Goal: Task Accomplishment & Management: Complete application form

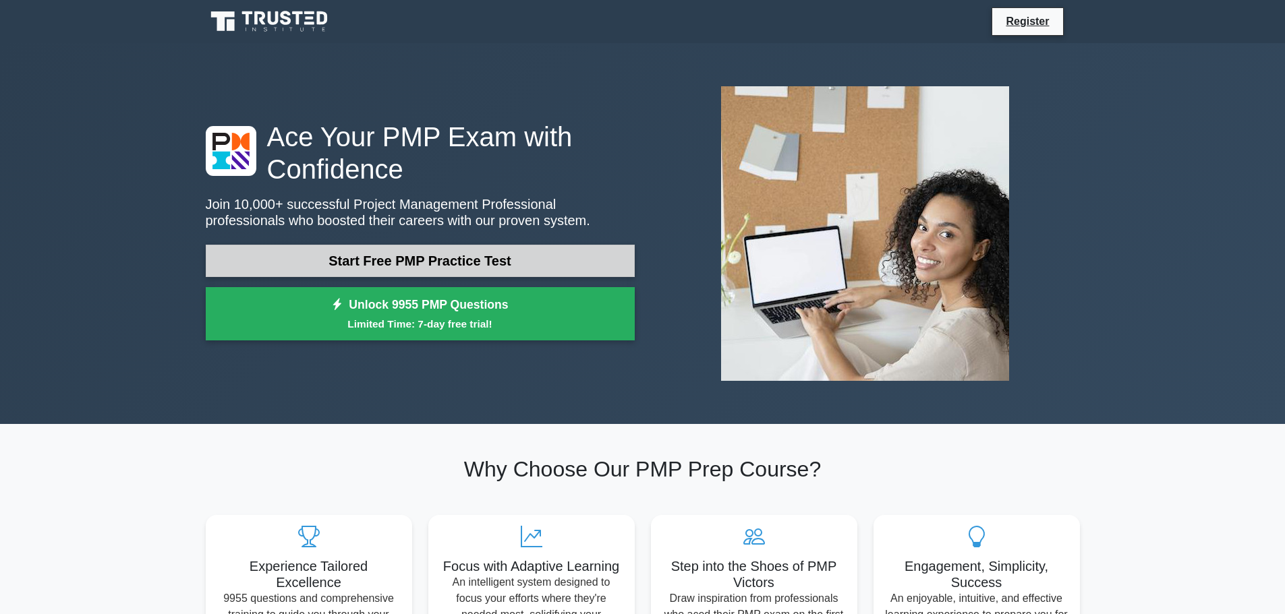
click at [406, 253] on link "Start Free PMP Practice Test" at bounding box center [420, 261] width 429 height 32
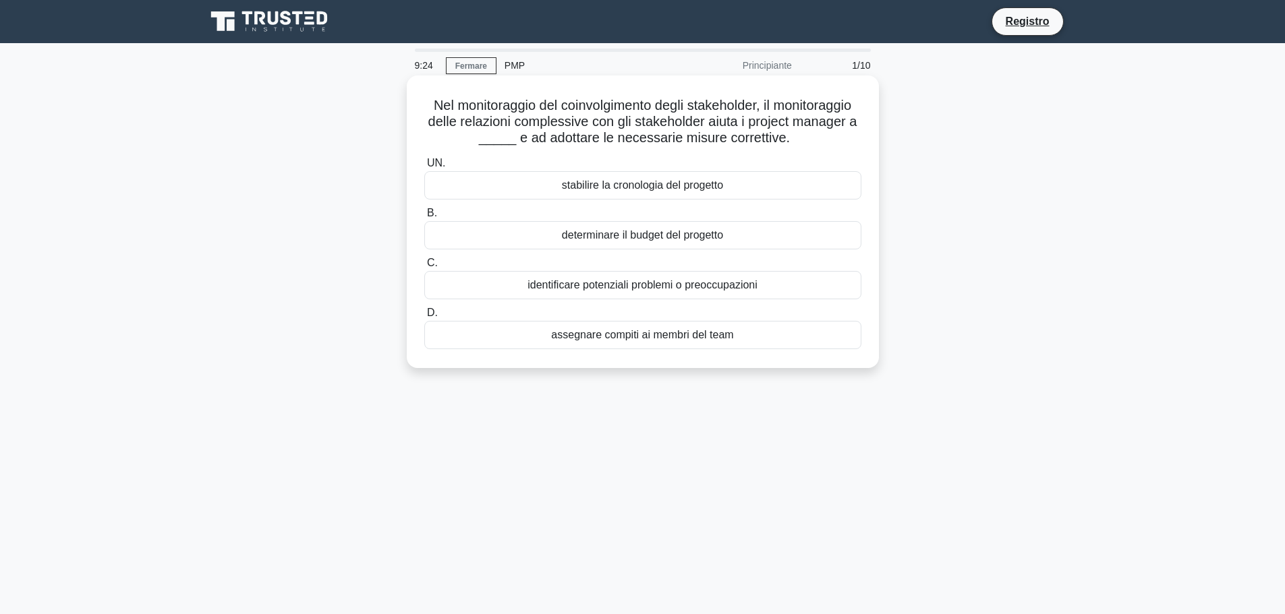
click at [612, 291] on font "identificare potenziali problemi o preoccupazioni" at bounding box center [642, 284] width 230 height 11
click at [424, 268] on input "C. identificare potenziali problemi o preoccupazioni" at bounding box center [424, 263] width 0 height 9
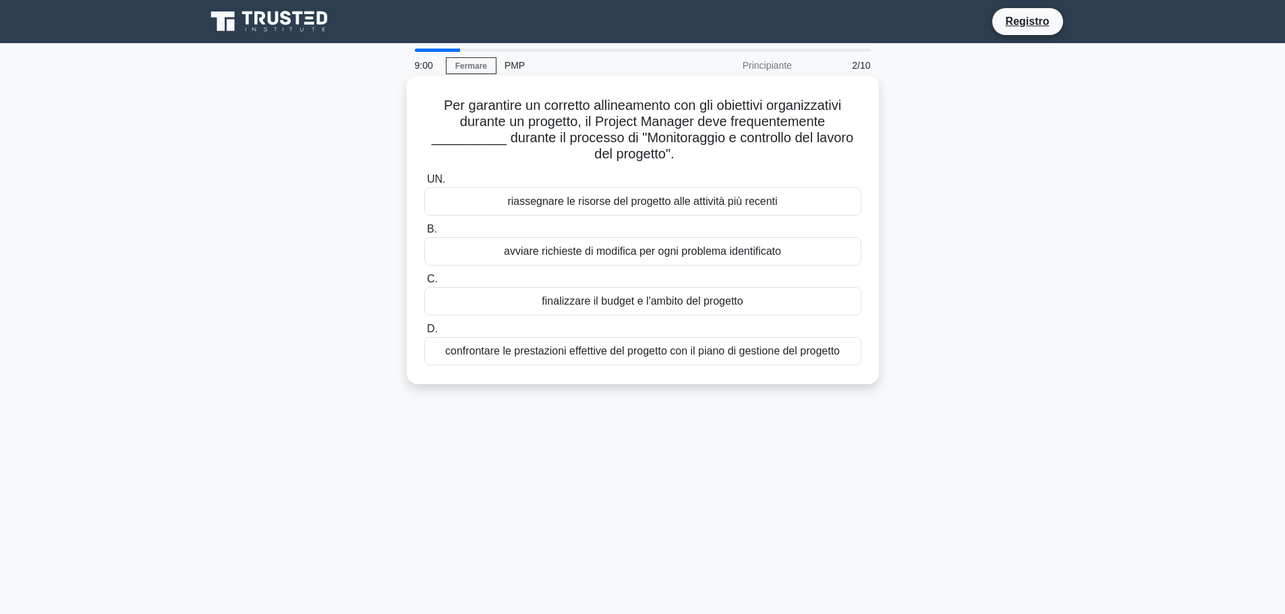
click at [542, 351] on font "confrontare le prestazioni effettive del progetto con il piano di gestione del …" at bounding box center [642, 350] width 395 height 11
click at [424, 334] on input "D. confrontare le prestazioni effettive del progetto con il piano di gestione d…" at bounding box center [424, 329] width 0 height 9
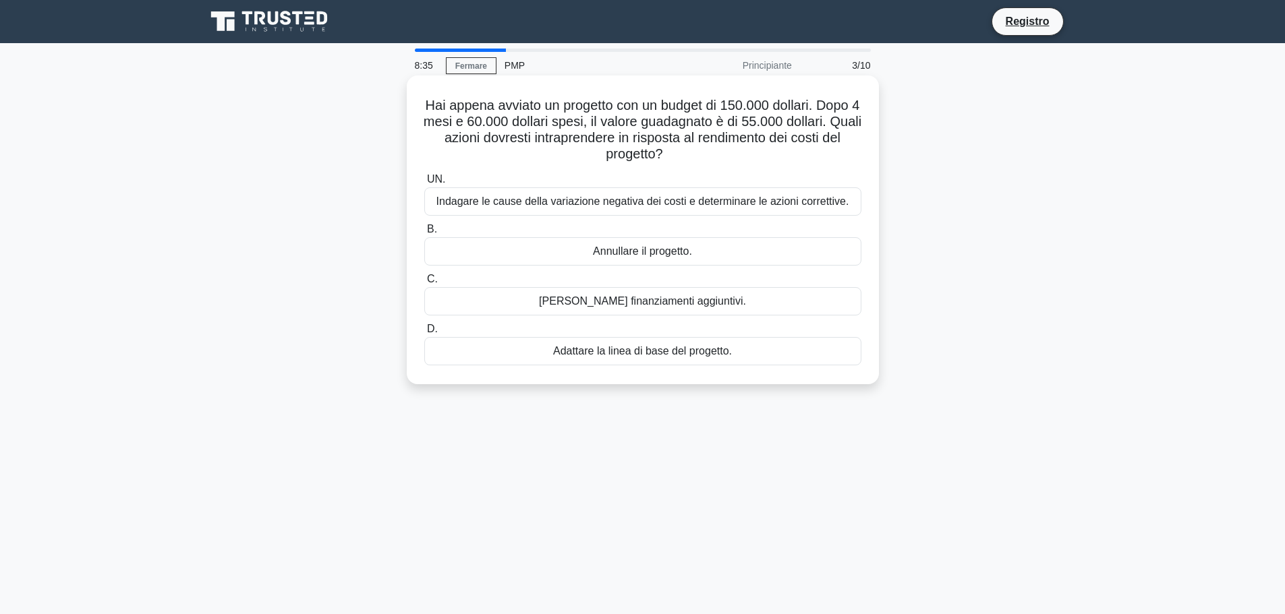
click at [587, 205] on font "Indagare le cause della variazione negativa dei costi e determinare le azioni c…" at bounding box center [642, 201] width 413 height 11
click at [424, 184] on input "UN. Indagare le cause della variazione negativa dei costi e determinare le azio…" at bounding box center [424, 179] width 0 height 9
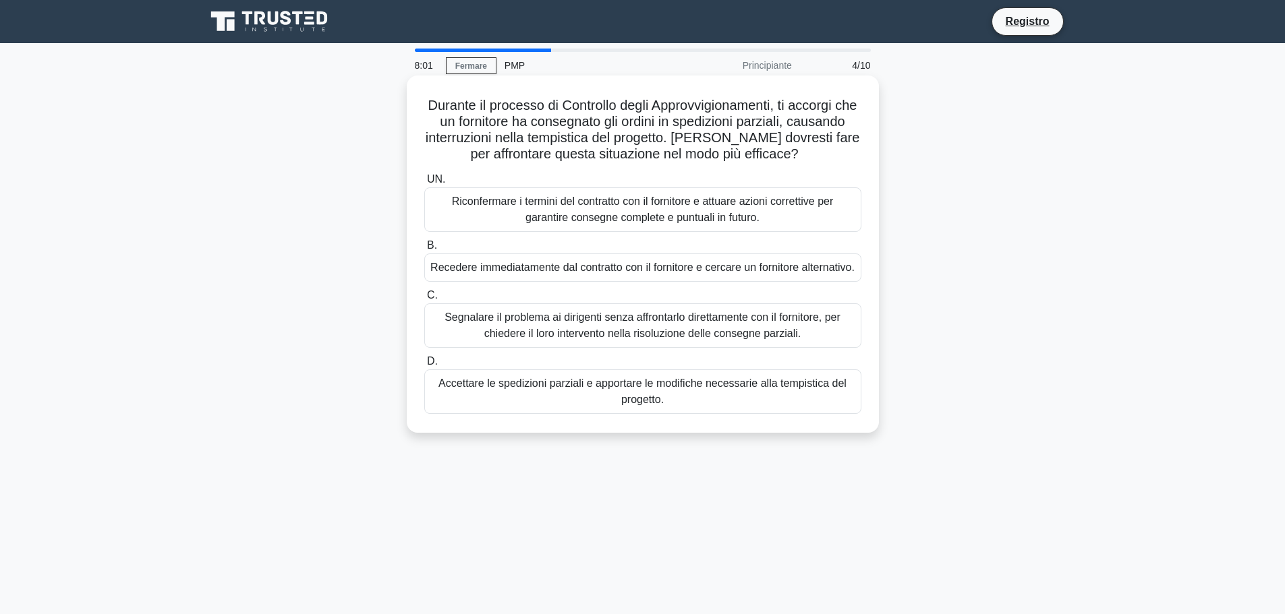
click at [564, 210] on font "Riconfermare i termini del contratto con il fornitore e attuare azioni corretti…" at bounding box center [642, 210] width 425 height 32
click at [424, 184] on input "UN. Riconfermare i termini del contratto con il fornitore e attuare azioni corr…" at bounding box center [424, 179] width 0 height 9
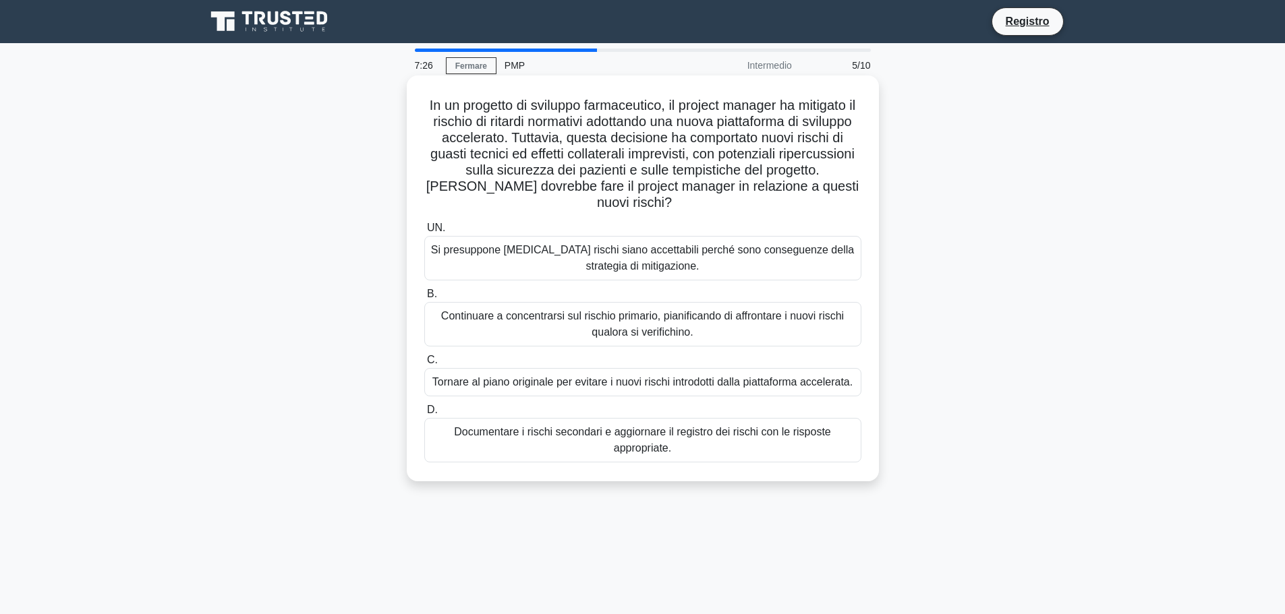
click at [645, 434] on font "Documentare i rischi secondari e aggiornare il registro dei rischi con le rispo…" at bounding box center [642, 440] width 376 height 28
click at [424, 415] on input "D. Documentare i rischi secondari e aggiornare il registro dei rischi con le ri…" at bounding box center [424, 410] width 0 height 9
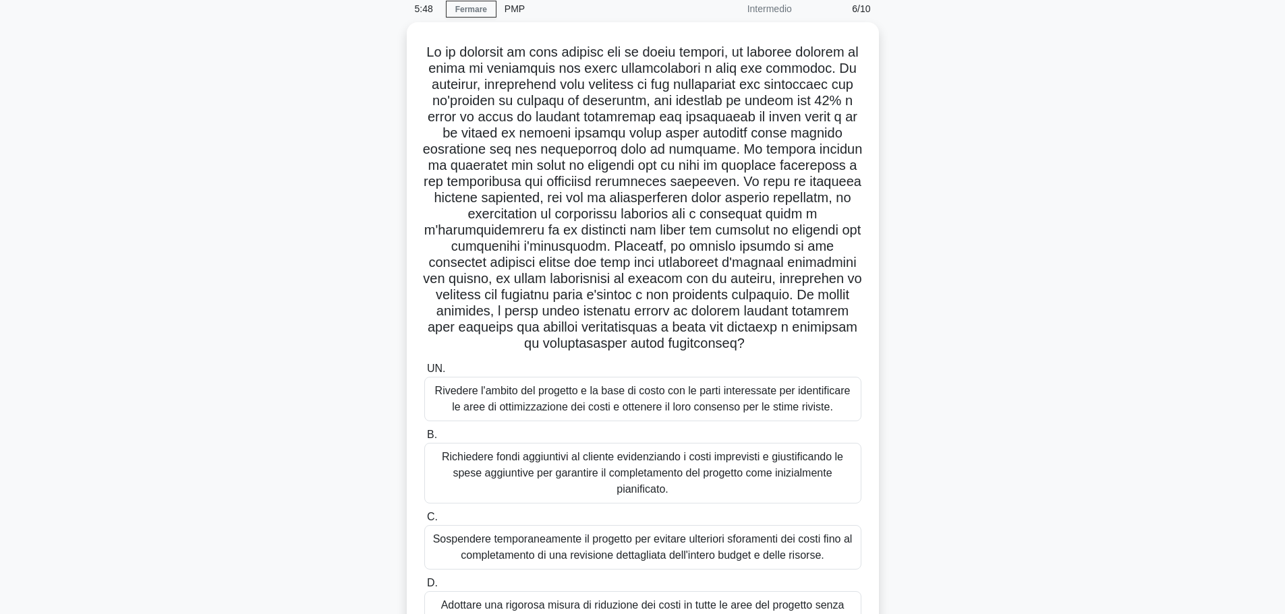
scroll to position [114, 0]
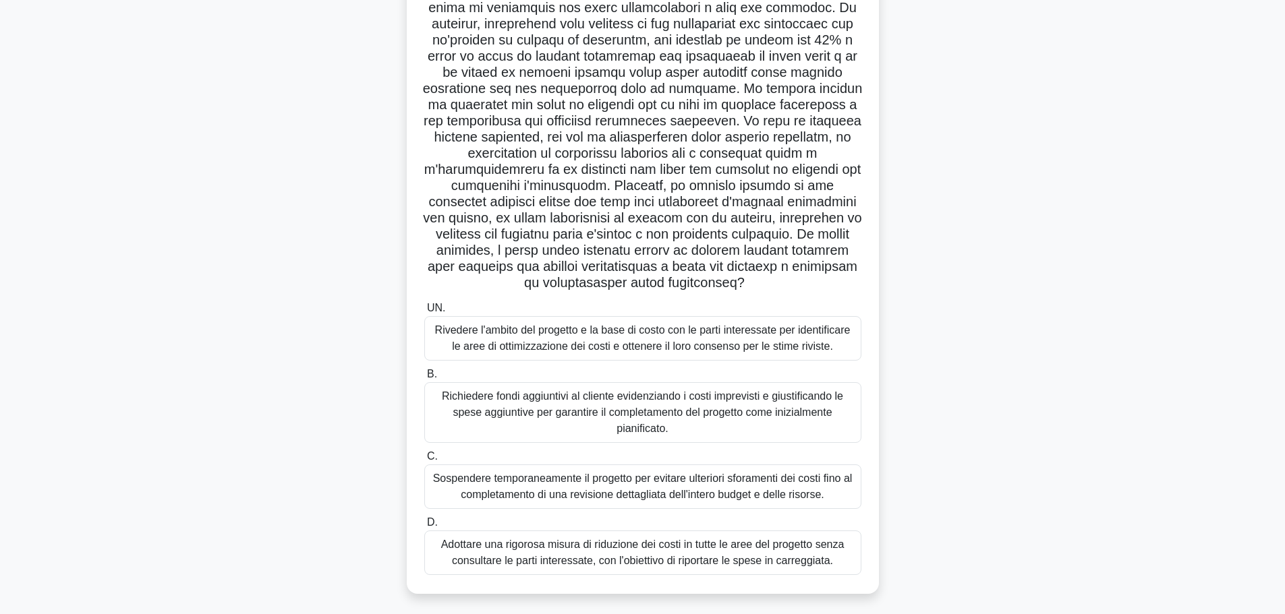
click at [587, 324] on font "Rivedere l'ambito del progetto e la base di costo con le parti interessate per …" at bounding box center [642, 338] width 415 height 28
click at [424, 313] on input "UN. Rivedere l'ambito del progetto e la base di costo con le parti interessate …" at bounding box center [424, 308] width 0 height 9
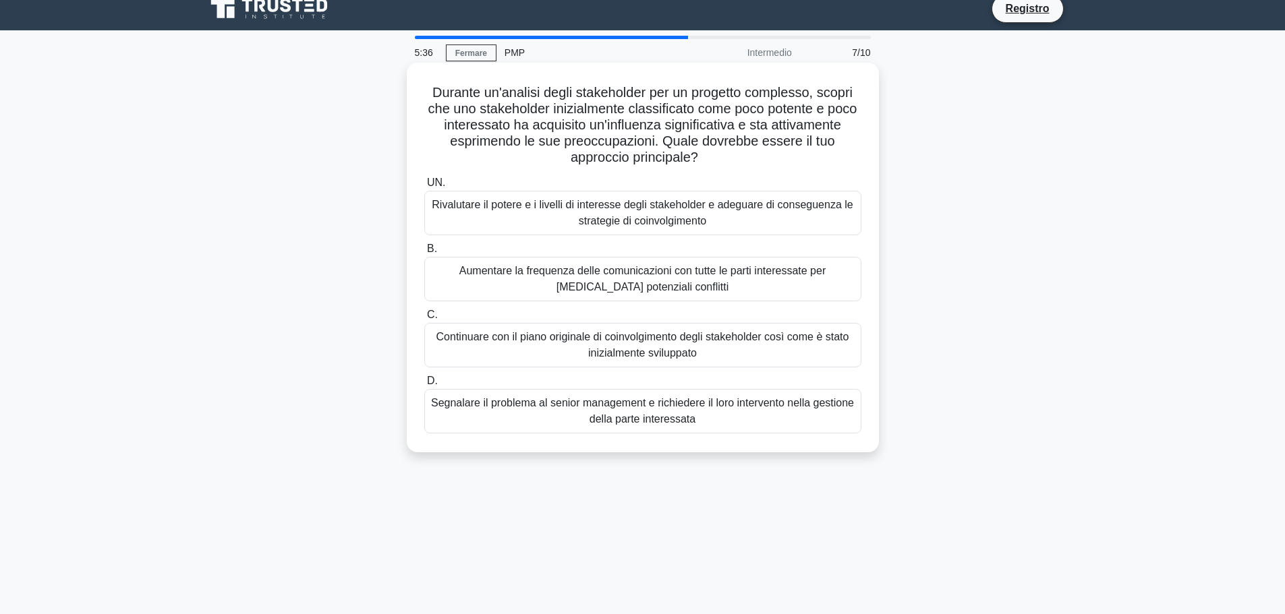
scroll to position [0, 0]
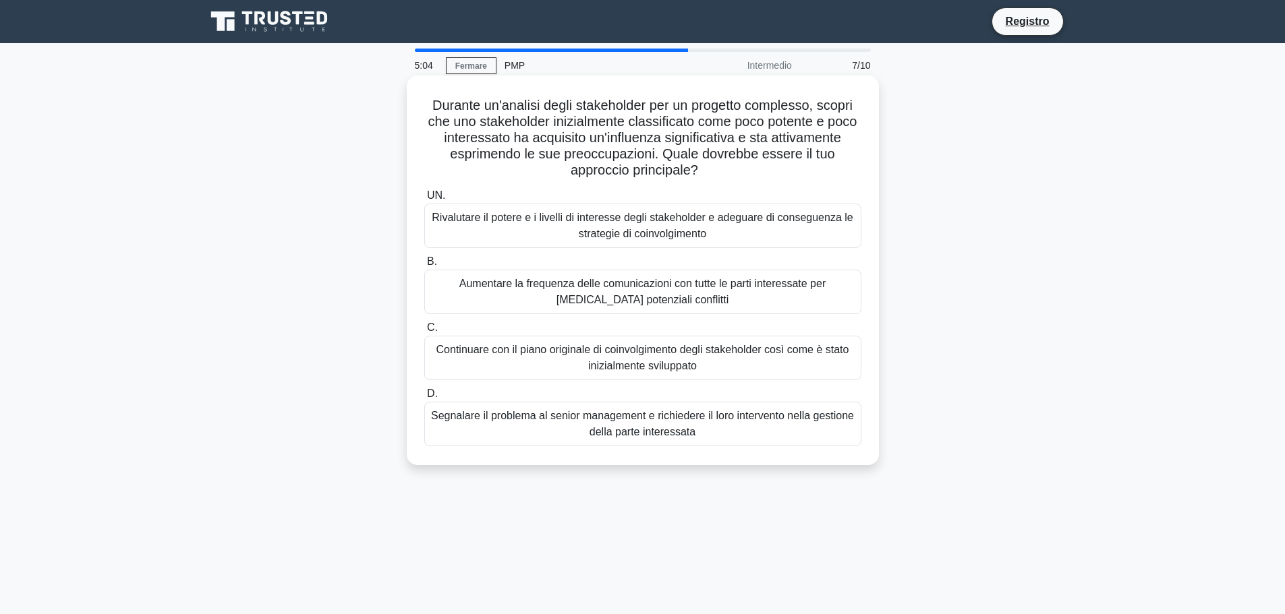
click at [774, 221] on font "Rivalutare il potere e i livelli di interesse degli stakeholder e adeguare di c…" at bounding box center [642, 226] width 421 height 28
click at [424, 200] on input "UN. Rivalutare il potere e i livelli di interesse degli stakeholder e adeguare …" at bounding box center [424, 196] width 0 height 9
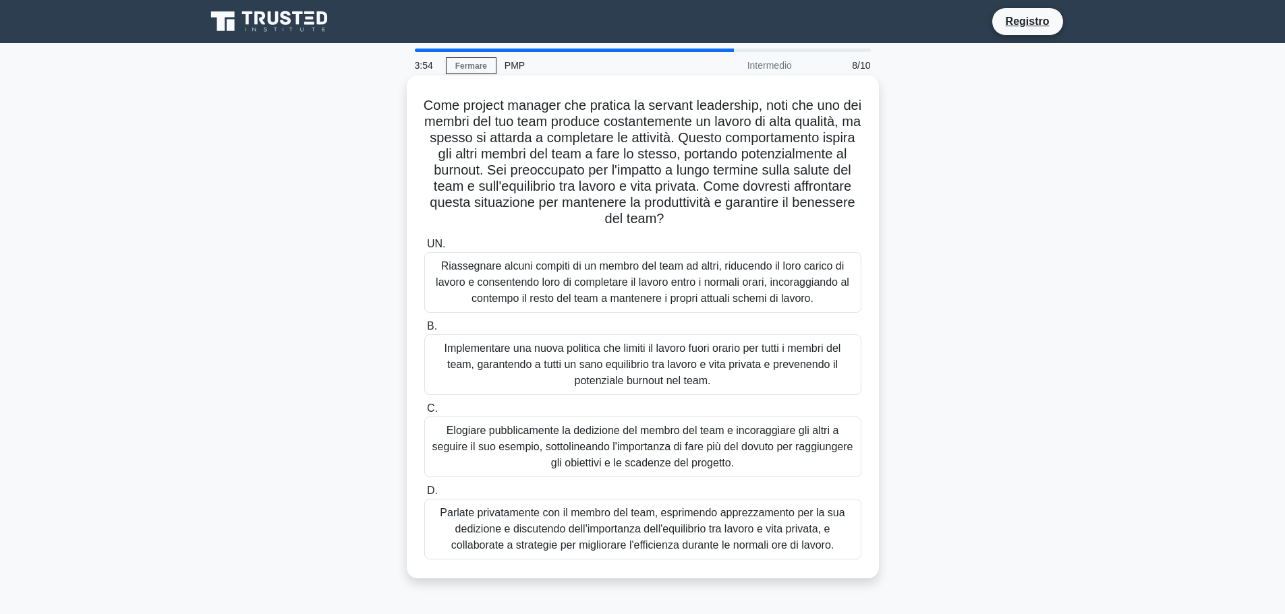
click at [775, 541] on font "Parlate privatamente con il membro del team, esprimendo apprezzamento per la su…" at bounding box center [642, 529] width 405 height 44
click at [424, 496] on input "D. Parlate privatamente con il membro del team, esprimendo apprezzamento per la…" at bounding box center [424, 491] width 0 height 9
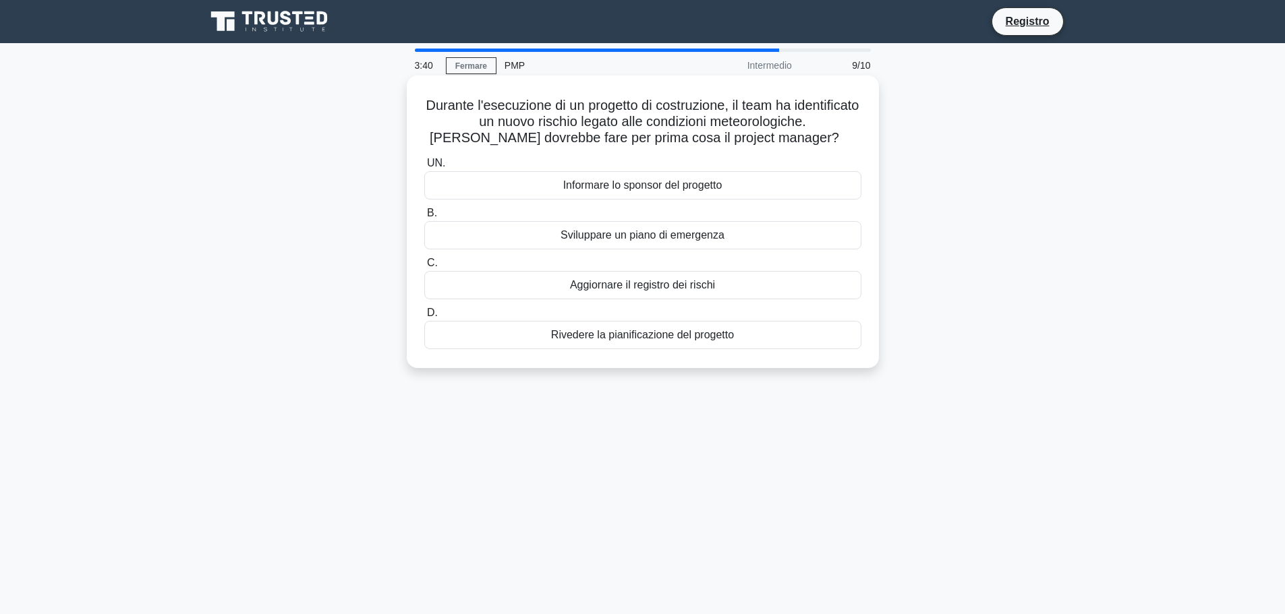
click at [710, 287] on font "Aggiornare il registro dei rischi" at bounding box center [642, 284] width 145 height 11
click at [424, 268] on input "C. Aggiornare il registro dei rischi" at bounding box center [424, 263] width 0 height 9
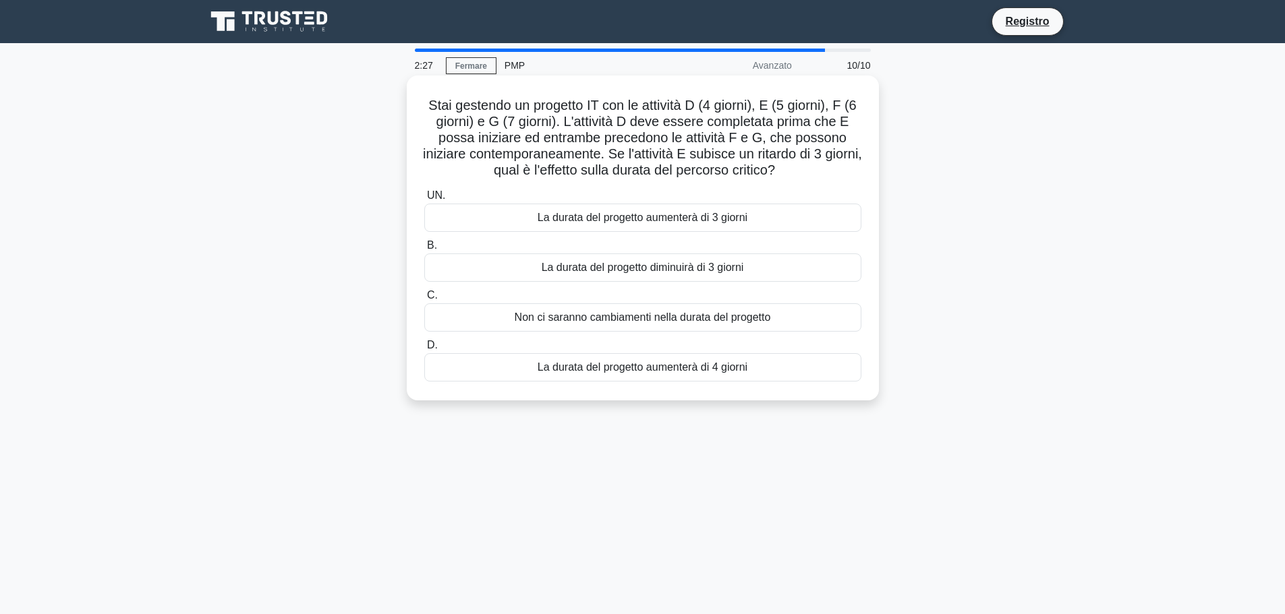
click at [610, 216] on font "La durata del progetto aumenterà di 3 giorni" at bounding box center [643, 217] width 210 height 11
click at [424, 200] on input "UN. La durata del progetto aumenterà di 3 giorni" at bounding box center [424, 196] width 0 height 9
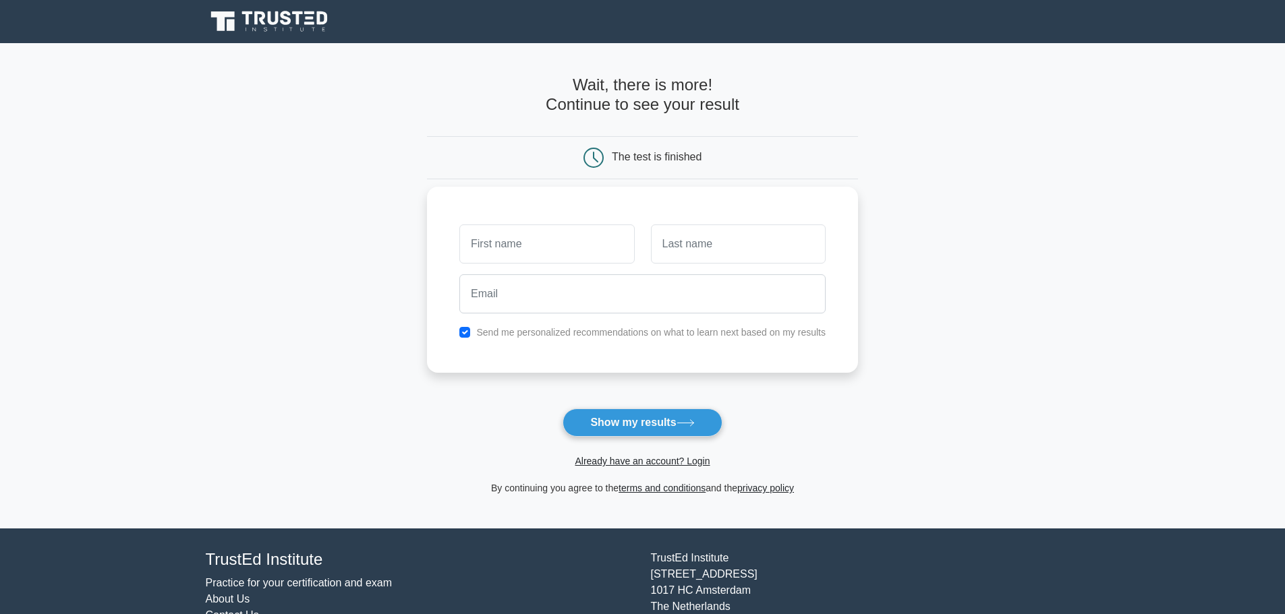
click at [525, 241] on input "text" at bounding box center [546, 244] width 175 height 39
type input "fabio"
click at [703, 250] on input "text" at bounding box center [738, 244] width 175 height 39
type input "ciocca"
click at [523, 330] on label "Send me personalized recommendations on what to learn next based on my results" at bounding box center [650, 332] width 349 height 11
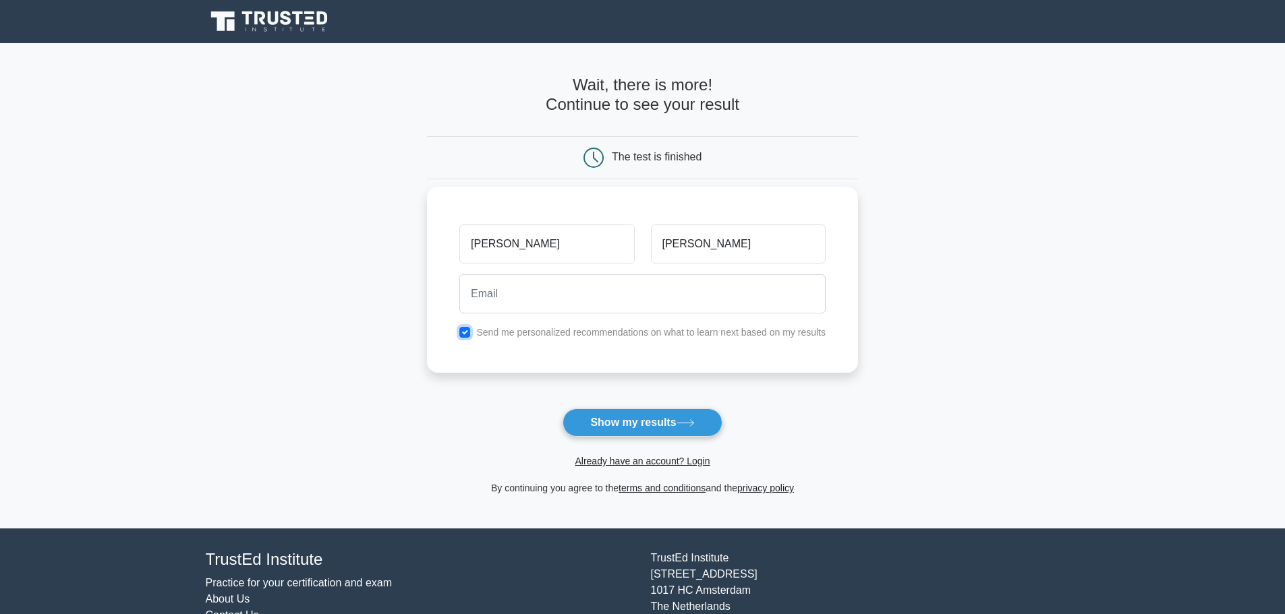
click at [461, 332] on input "checkbox" at bounding box center [464, 332] width 11 height 11
checkbox input "false"
click at [515, 292] on input "email" at bounding box center [642, 293] width 366 height 39
type input "fabciocca@gmail.com"
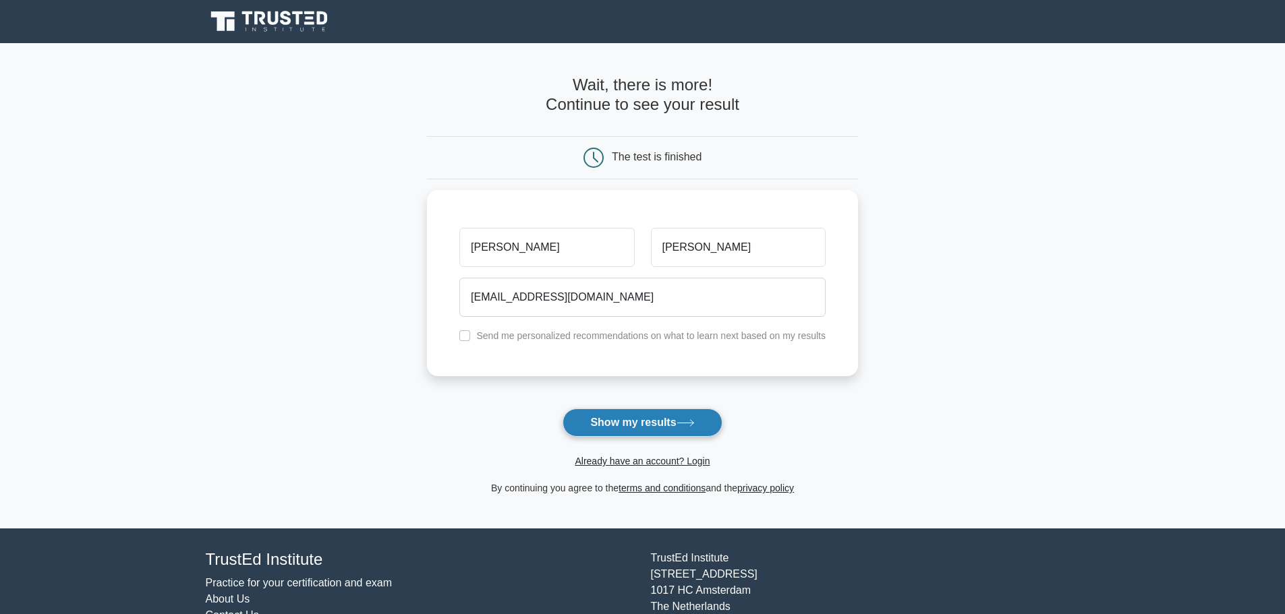
click at [651, 427] on button "Show my results" at bounding box center [641, 423] width 159 height 28
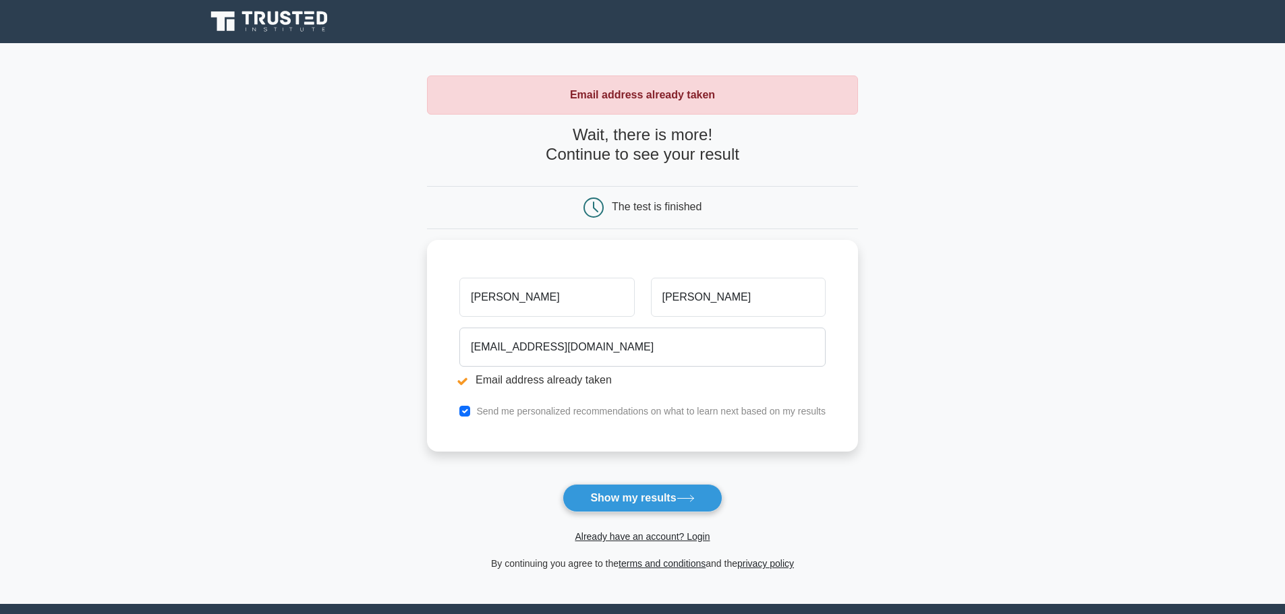
click at [950, 155] on main "Email address already taken Wait, there is more! Continue to see your result Th…" at bounding box center [642, 323] width 1285 height 561
